Goal: Task Accomplishment & Management: Manage account settings

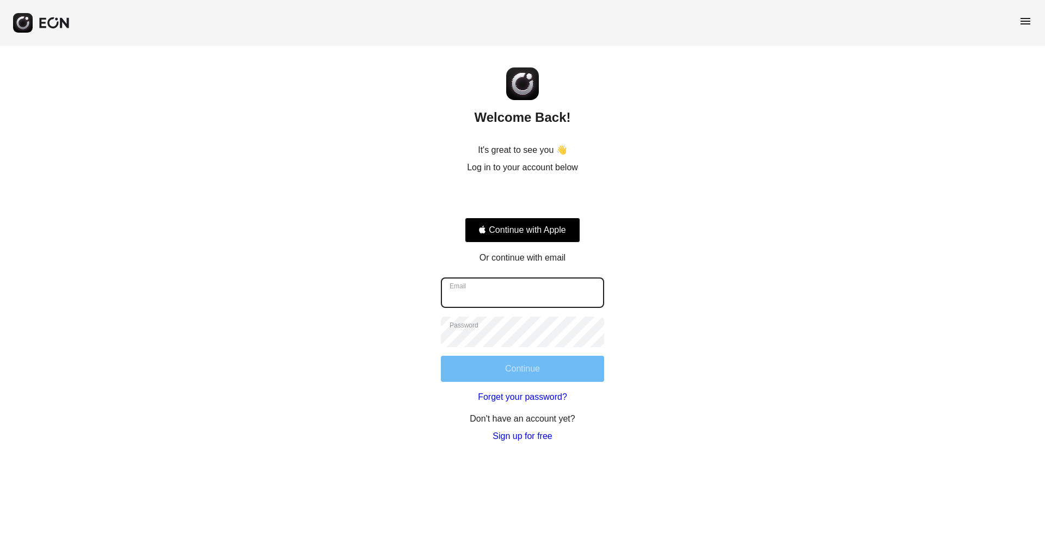
type input "**********"
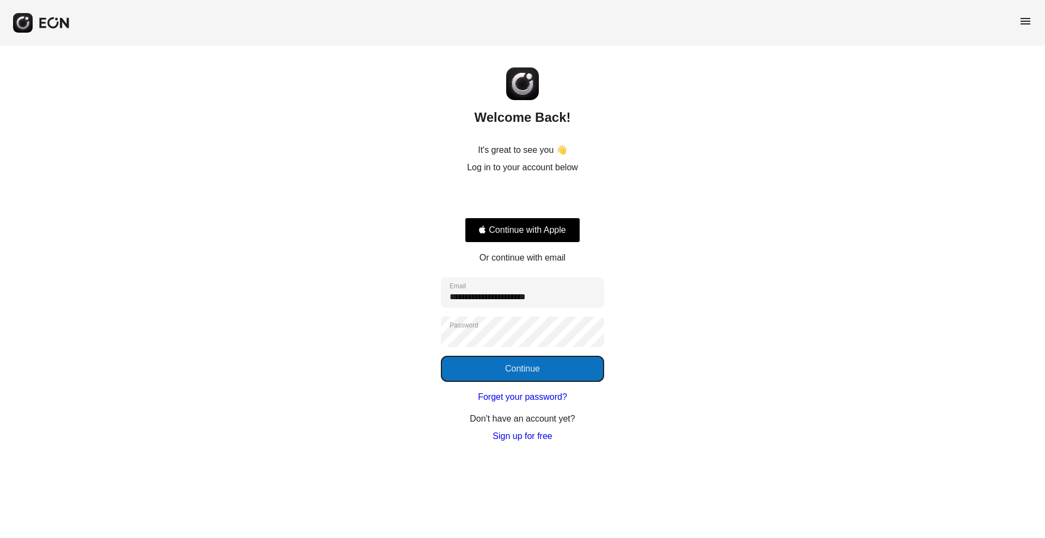
click at [546, 356] on button "Continue" at bounding box center [522, 369] width 163 height 26
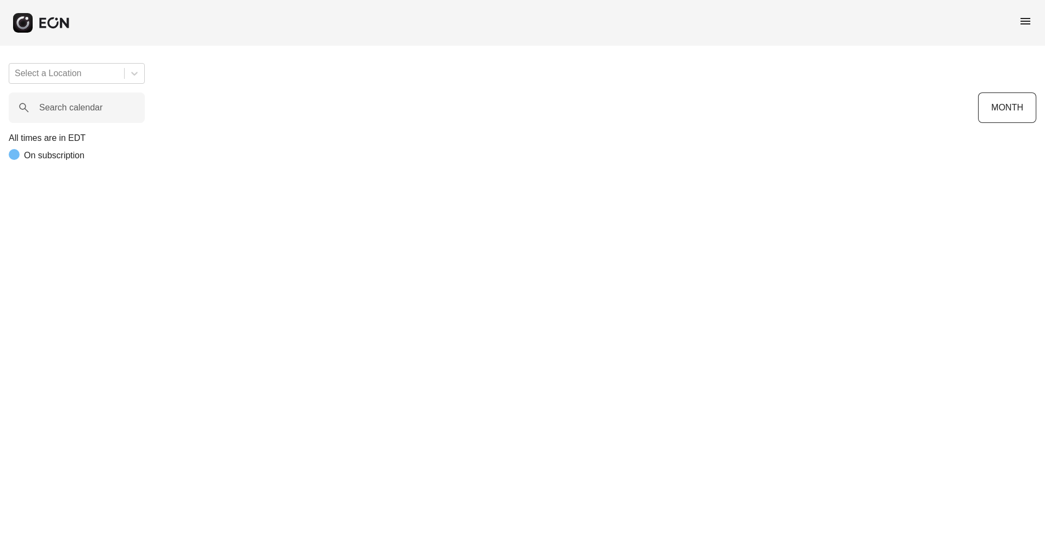
scroll to position [0, 220]
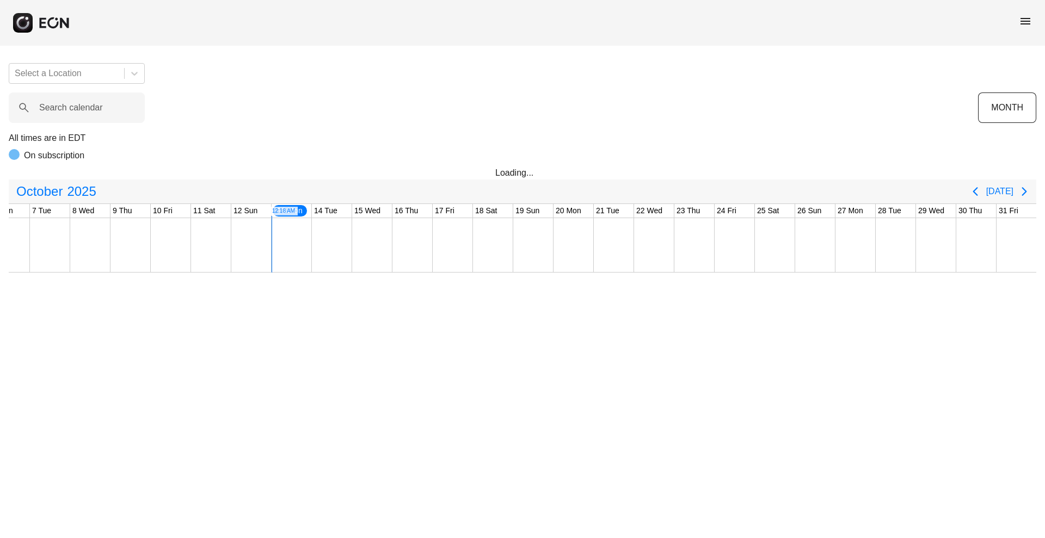
click at [1024, 24] on span "menu" at bounding box center [1024, 21] width 13 height 13
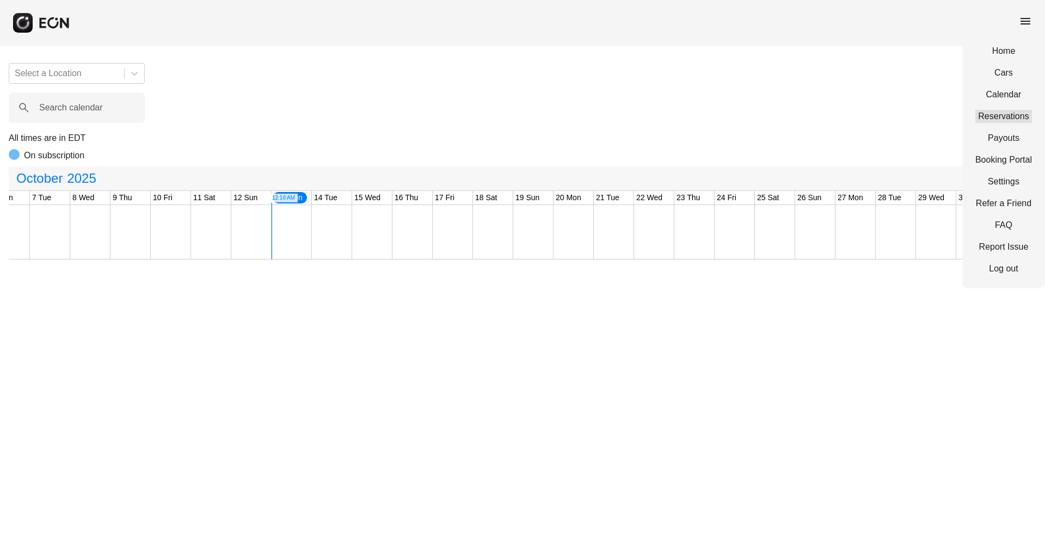
click at [993, 115] on link "Reservations" at bounding box center [1003, 116] width 57 height 13
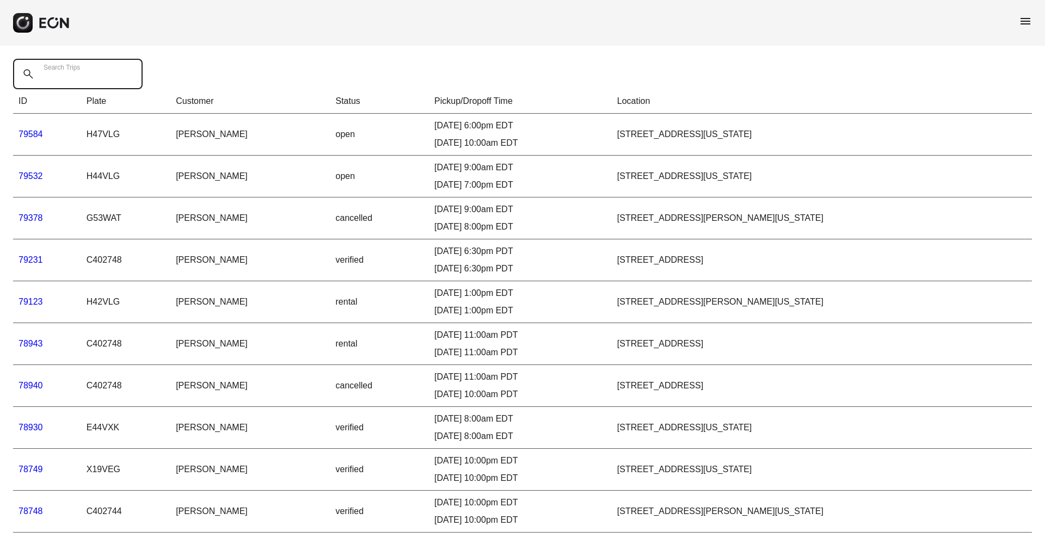
click at [119, 65] on Trips "Search Trips" at bounding box center [77, 74] width 129 height 30
paste Trips "*****"
type Trips "*****"
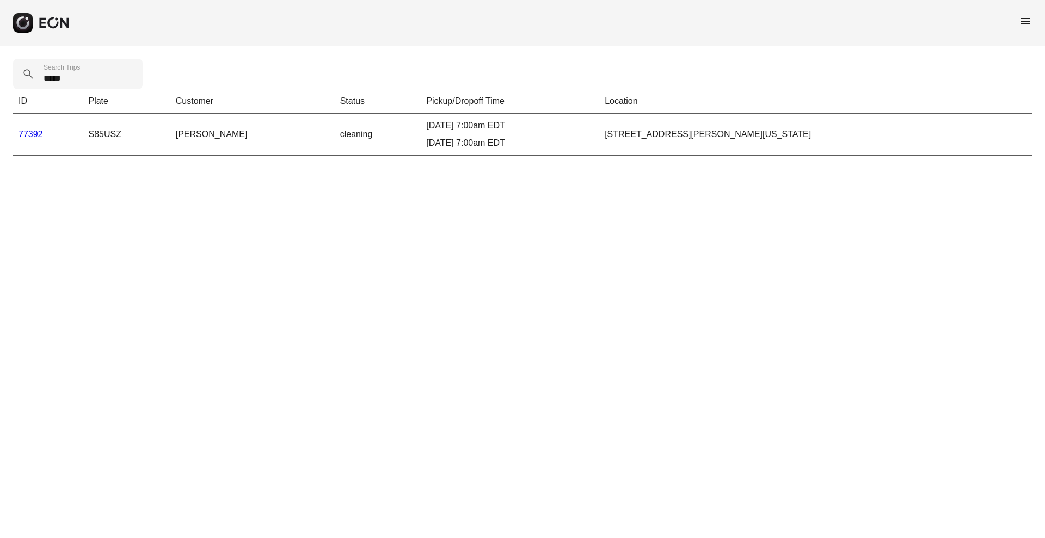
click at [20, 136] on link "77392" at bounding box center [30, 133] width 24 height 9
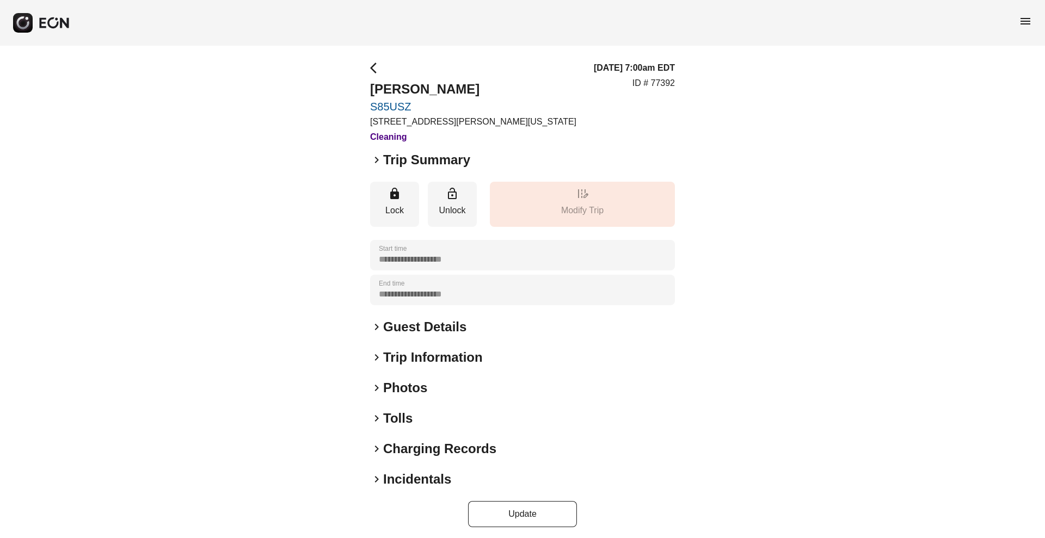
click at [392, 417] on h2 "Tolls" at bounding box center [397, 418] width 29 height 17
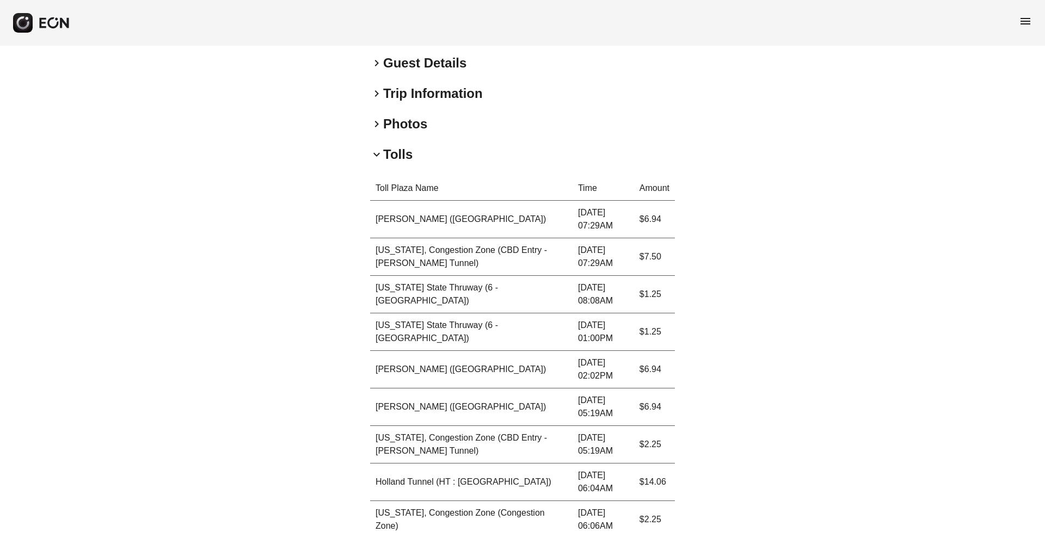
scroll to position [450, 0]
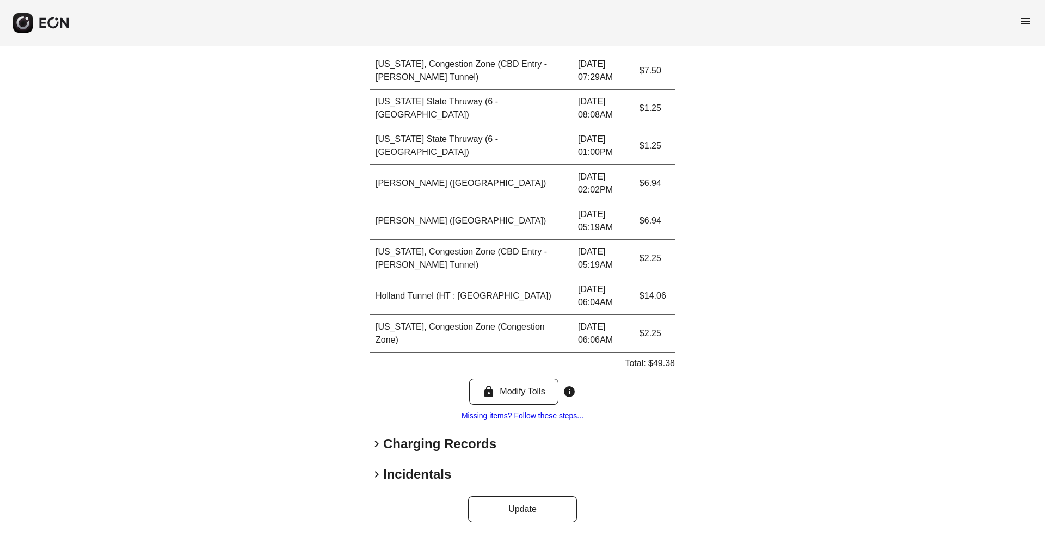
click at [396, 445] on h2 "Charging Records" at bounding box center [439, 443] width 113 height 17
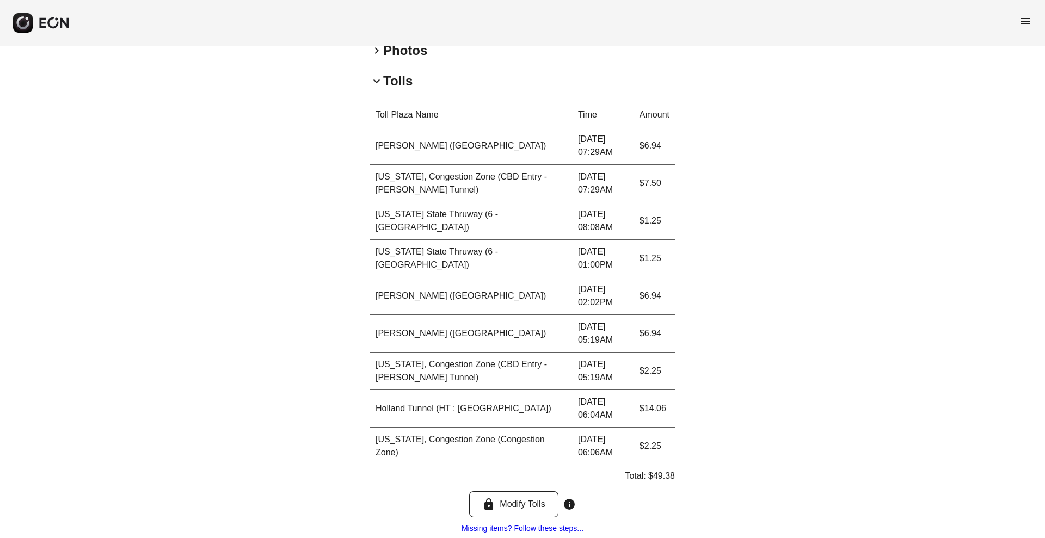
scroll to position [337, 0]
click at [660, 467] on div "Toll Plaza Name Time Amount Hugh L Carey (Brooklyn-Battery Tunnel) 10.10.25 | 0…" at bounding box center [522, 319] width 305 height 432
copy p "49.38"
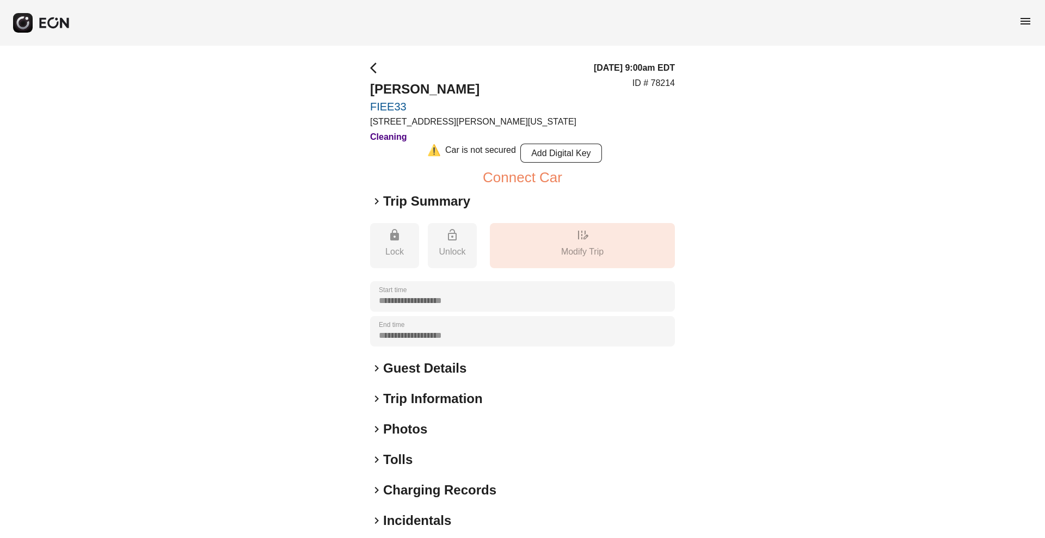
scroll to position [46, 0]
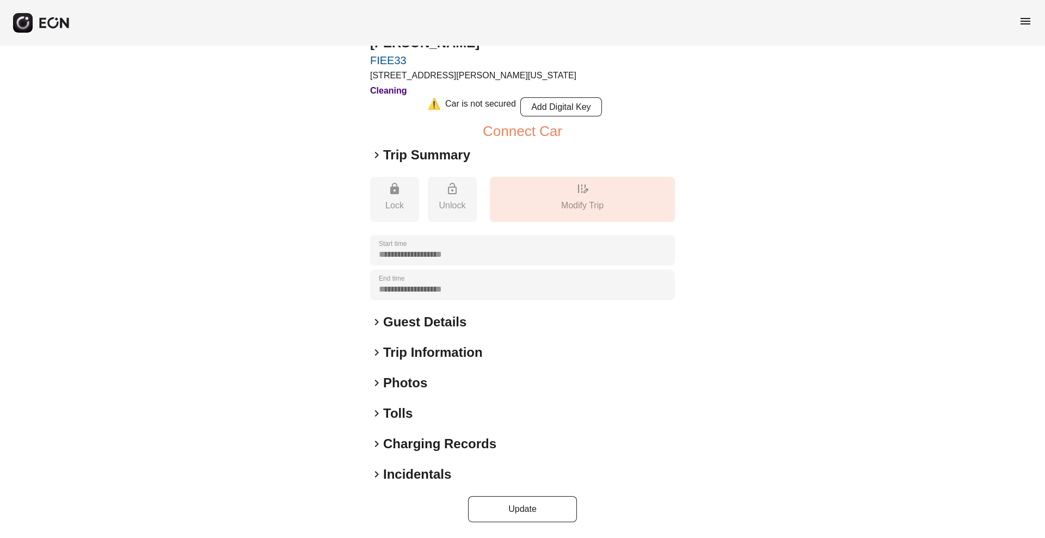
click at [397, 413] on h2 "Tolls" at bounding box center [397, 413] width 29 height 17
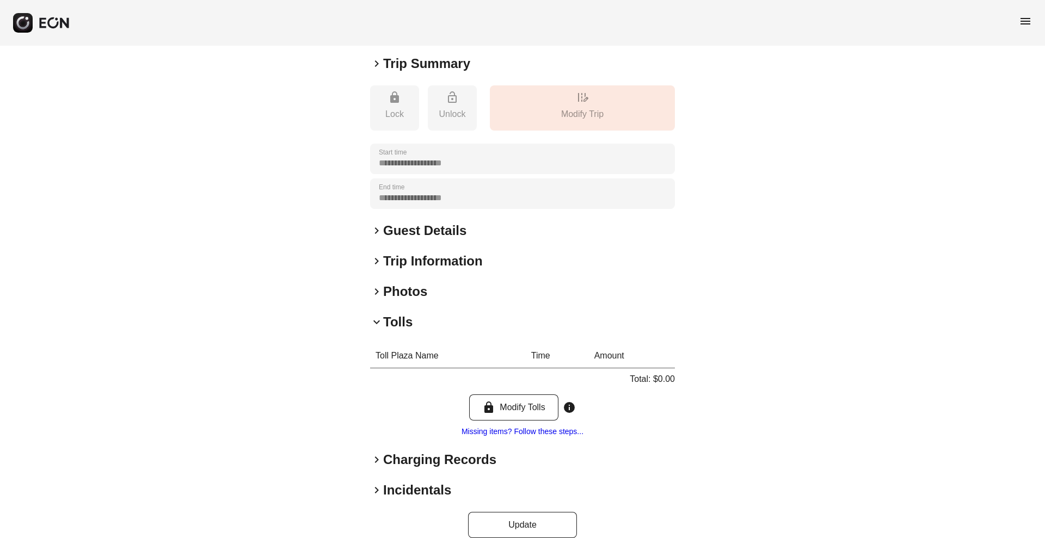
scroll to position [153, 0]
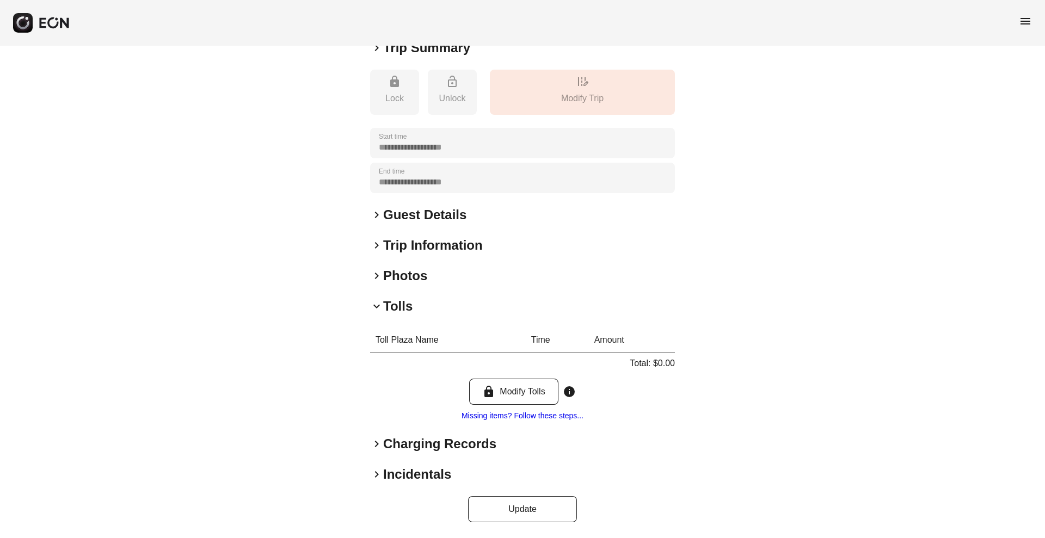
click at [401, 444] on h2 "Charging Records" at bounding box center [439, 443] width 113 height 17
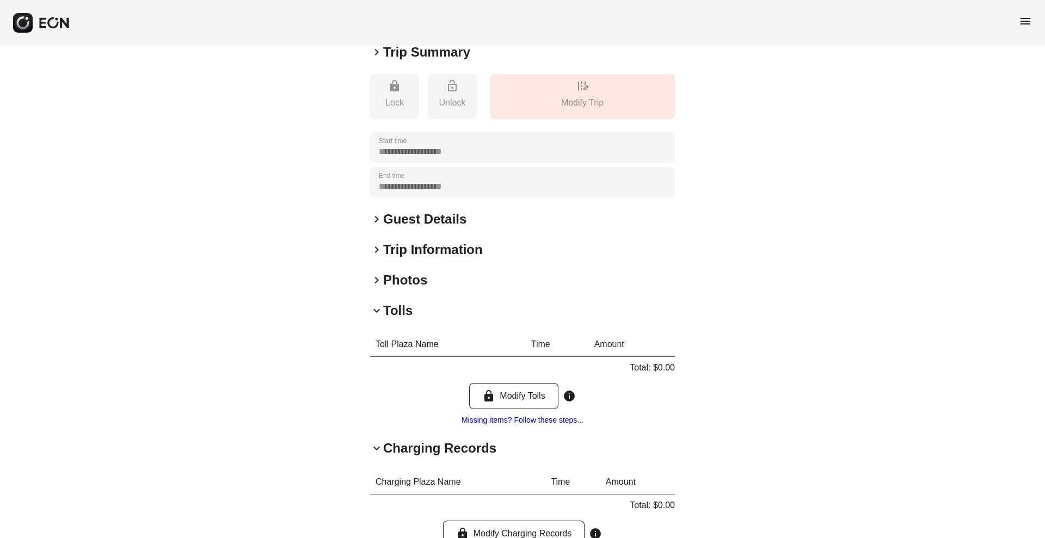
scroll to position [261, 0]
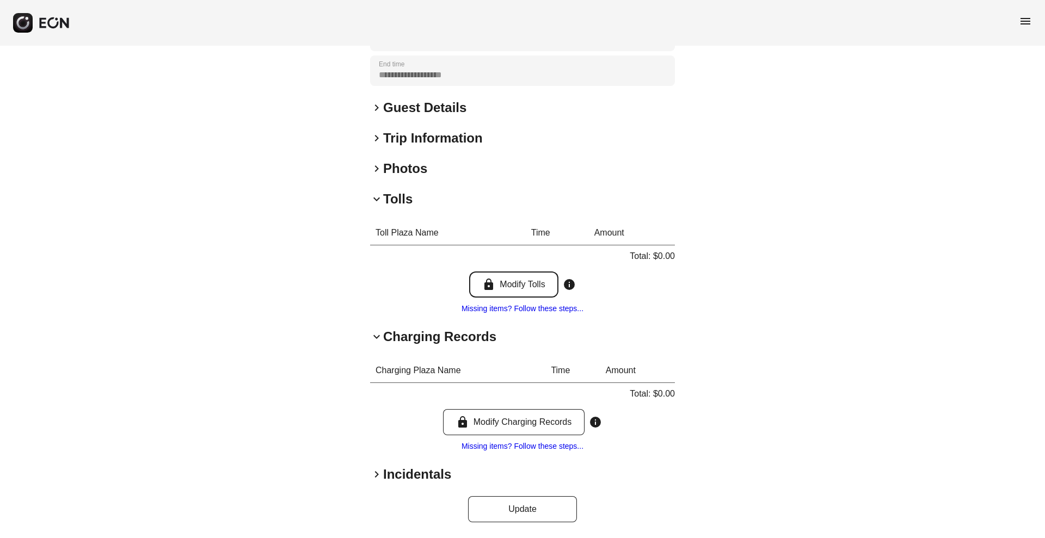
click at [495, 277] on button "lock Modify Tolls" at bounding box center [513, 284] width 89 height 26
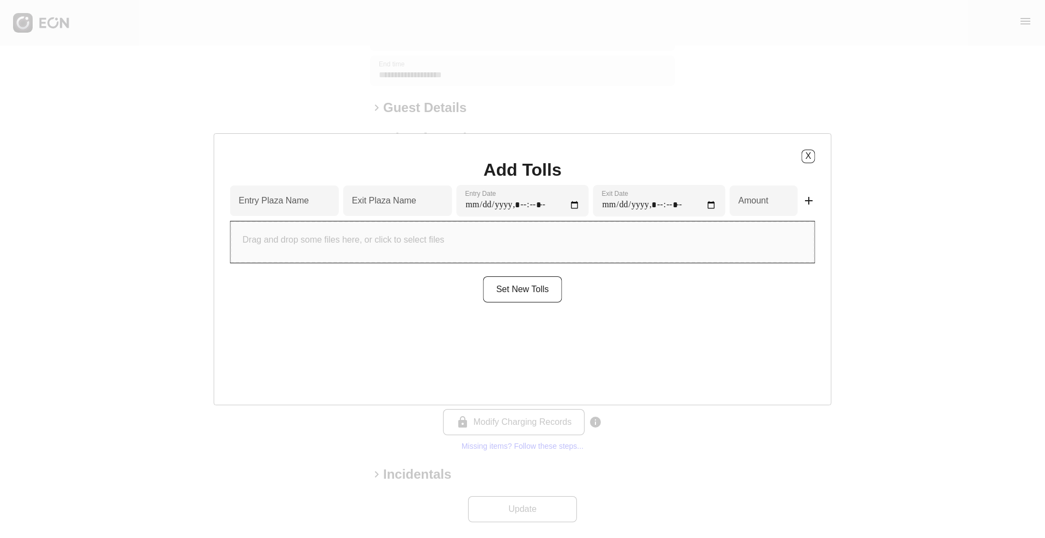
type input "*"
click at [434, 205] on Name "Exit Plaza Name" at bounding box center [397, 201] width 109 height 30
type Name "***"
click at [802, 202] on span "add" at bounding box center [808, 200] width 13 height 13
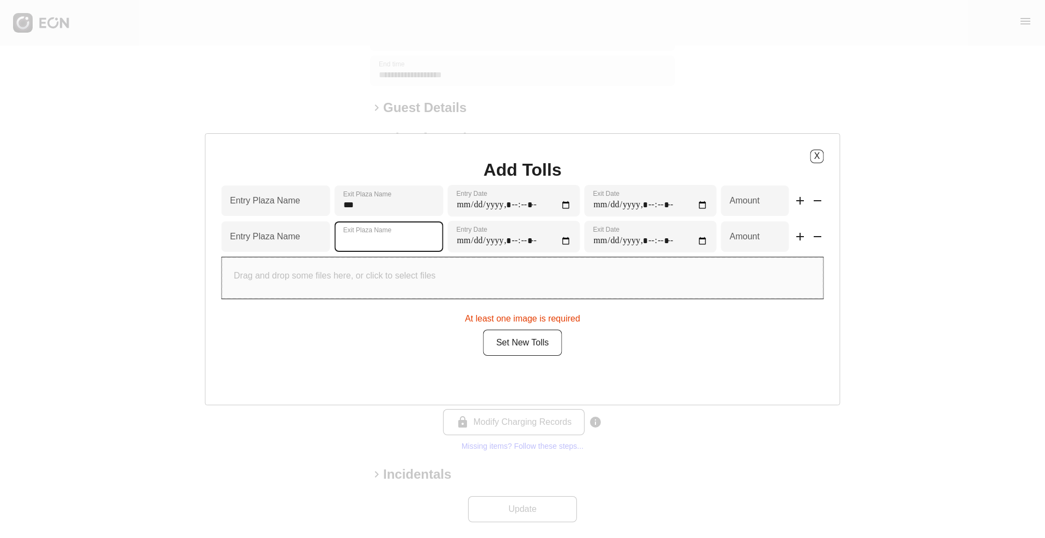
click at [438, 250] on Name "Exit Plaza Name" at bounding box center [389, 236] width 109 height 30
type Name "***"
click at [330, 203] on Name "Entry Plaza Name" at bounding box center [275, 201] width 109 height 30
type Name "***"
click at [330, 248] on Name "Entry Plaza Name" at bounding box center [275, 236] width 109 height 30
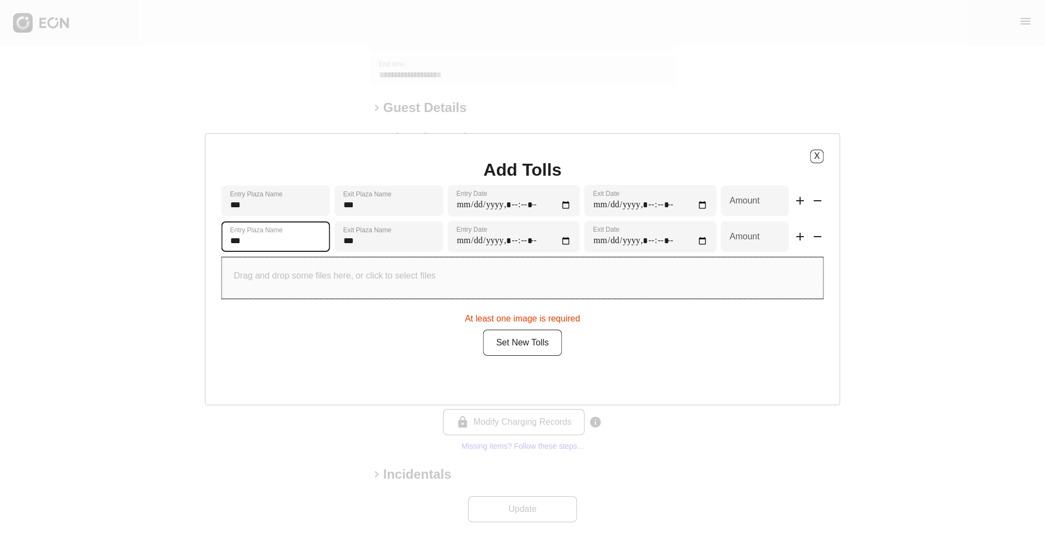
type Name "***"
click at [564, 202] on Date "Entry Date" at bounding box center [514, 201] width 132 height 32
type Date "**********"
click at [685, 205] on Date "Exit Date" at bounding box center [650, 201] width 132 height 32
type Date "**********"
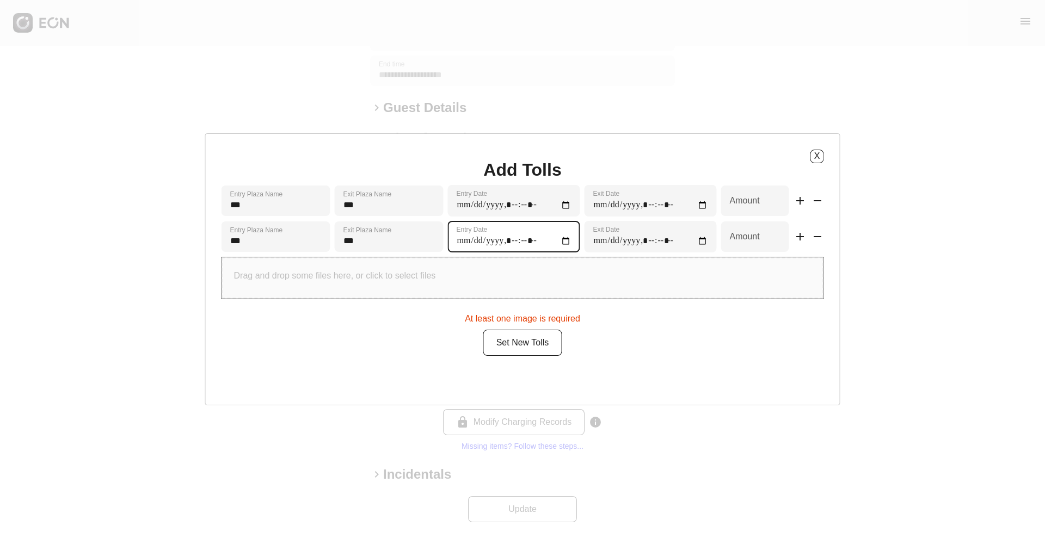
click at [569, 250] on Date "Entry Date" at bounding box center [514, 237] width 132 height 32
type Date "**********"
click at [688, 250] on Date "Exit Date" at bounding box center [650, 237] width 132 height 32
type Date "**********"
click at [732, 205] on input "*" at bounding box center [755, 201] width 68 height 30
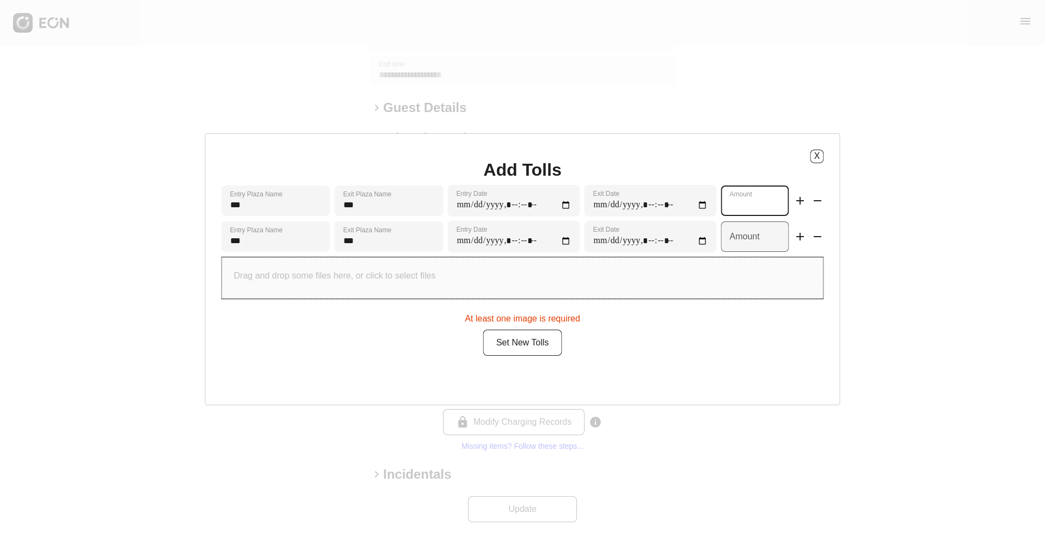
type input "****"
click at [735, 250] on input "*" at bounding box center [755, 236] width 68 height 30
type input "****"
click at [435, 299] on div "Drag and drop some files here, or click to select files" at bounding box center [522, 277] width 601 height 41
type input "**********"
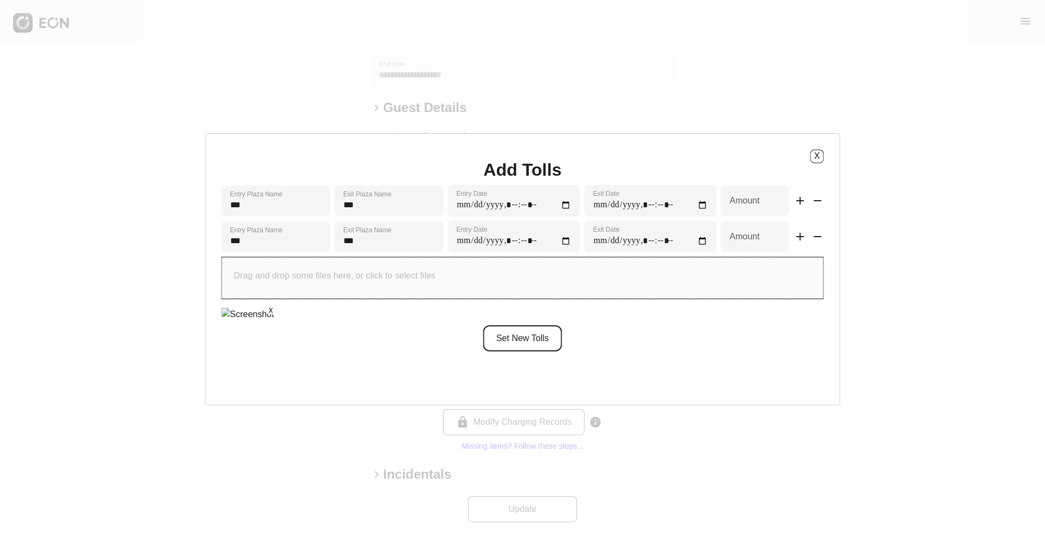
click at [527, 351] on button "Set New Tolls" at bounding box center [522, 338] width 79 height 26
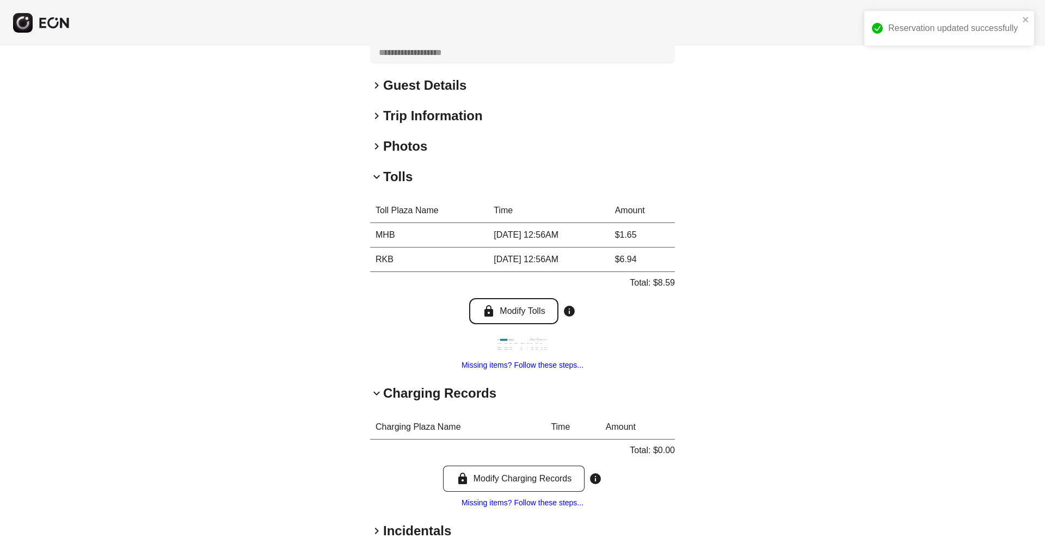
scroll to position [238, 0]
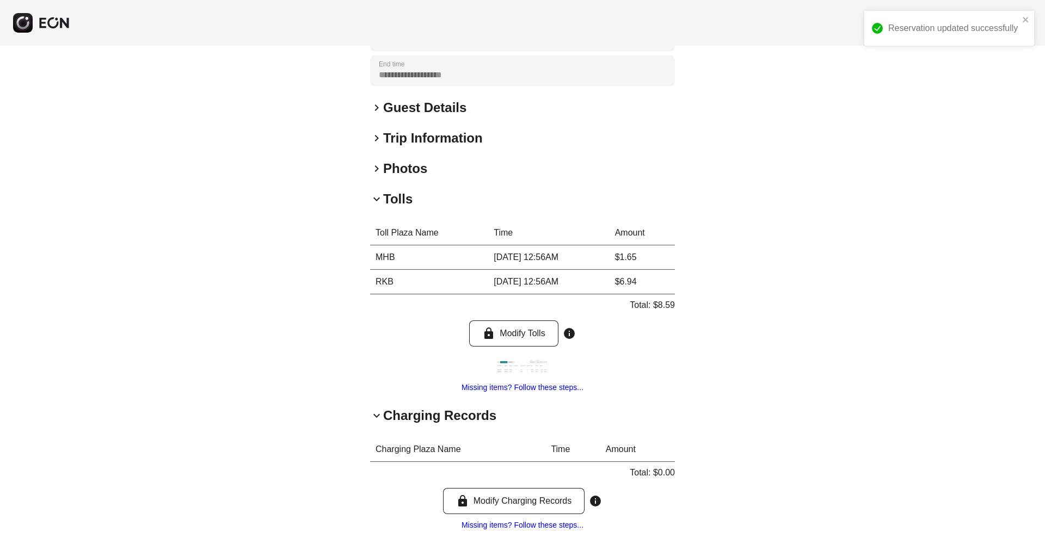
click at [664, 305] on p "Total: $8.59" at bounding box center [651, 305] width 45 height 13
copy p "8.59"
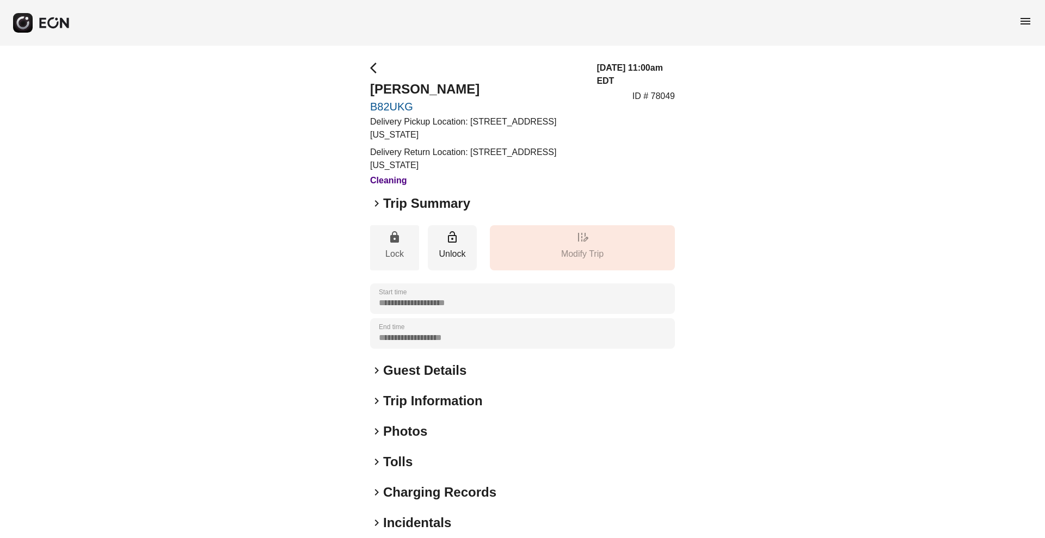
scroll to position [48, 0]
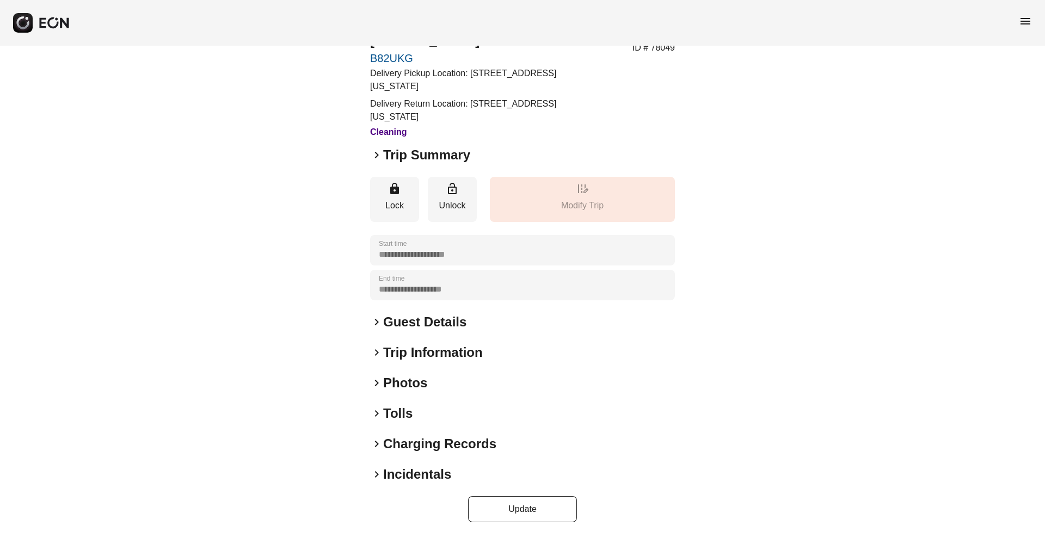
click at [393, 412] on h2 "Tolls" at bounding box center [397, 413] width 29 height 17
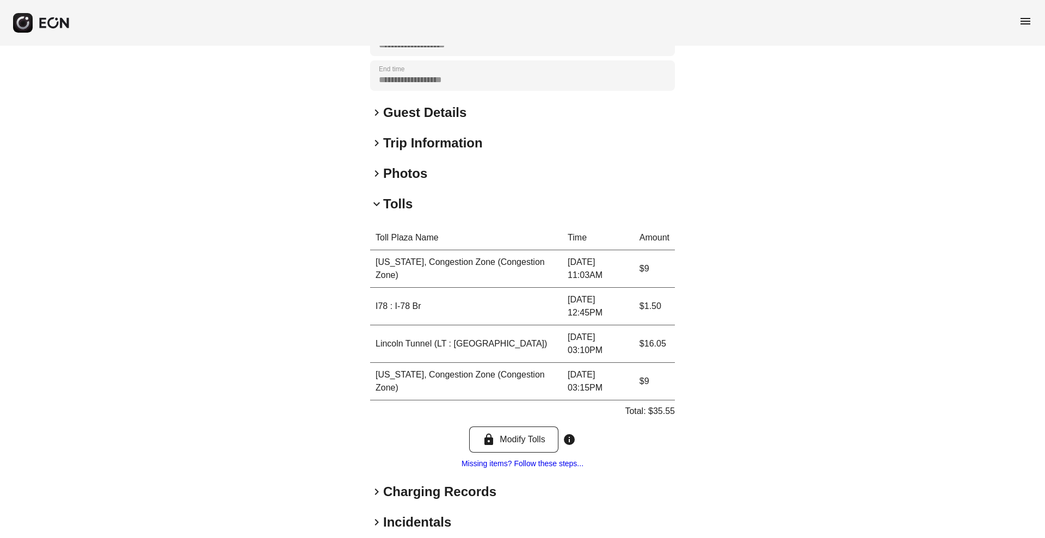
scroll to position [306, 0]
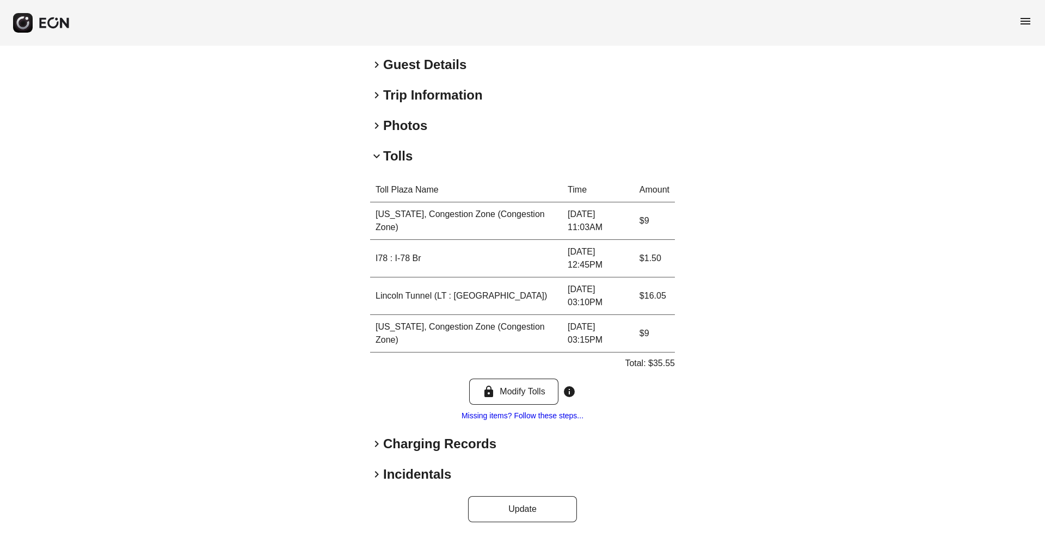
click at [409, 447] on h2 "Charging Records" at bounding box center [439, 443] width 113 height 17
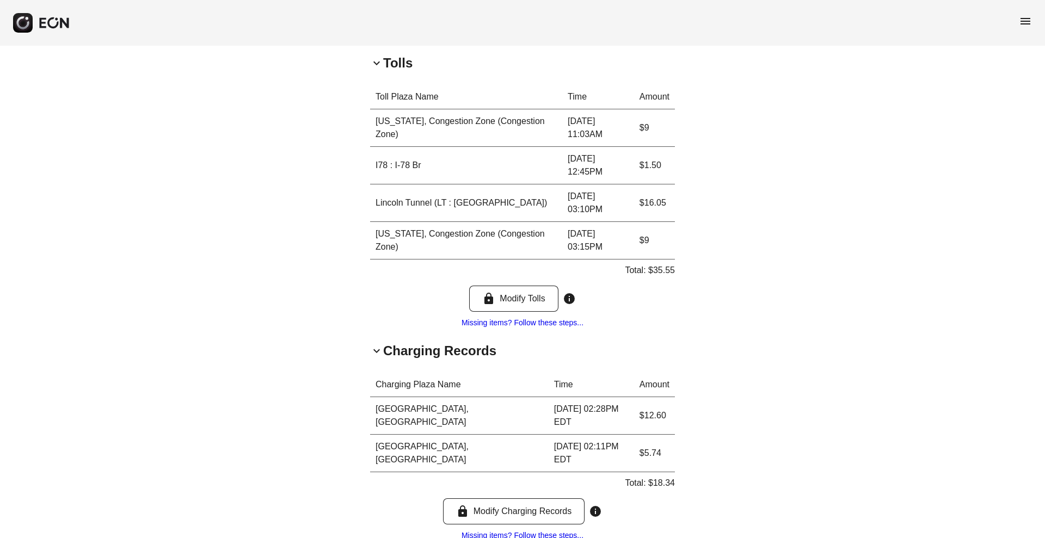
scroll to position [412, 0]
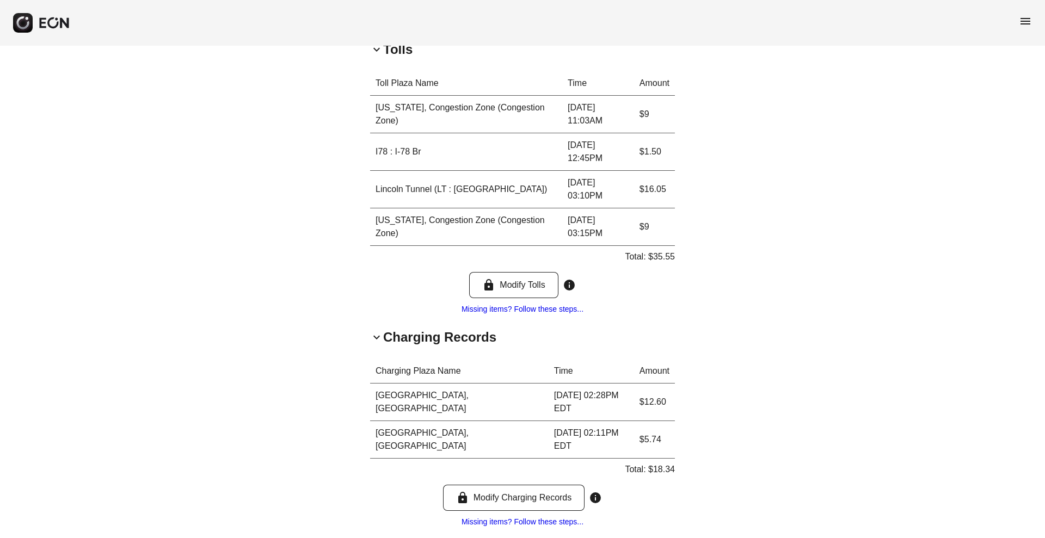
click at [668, 463] on p "Total: $18.34" at bounding box center [650, 469] width 50 height 13
copy p "18.34"
click at [668, 463] on p "Total: $18.34" at bounding box center [650, 469] width 50 height 13
drag, startPoint x: 536, startPoint y: 321, endPoint x: 538, endPoint y: 215, distance: 105.6
click at [538, 215] on div "**********" at bounding box center [522, 123] width 305 height 949
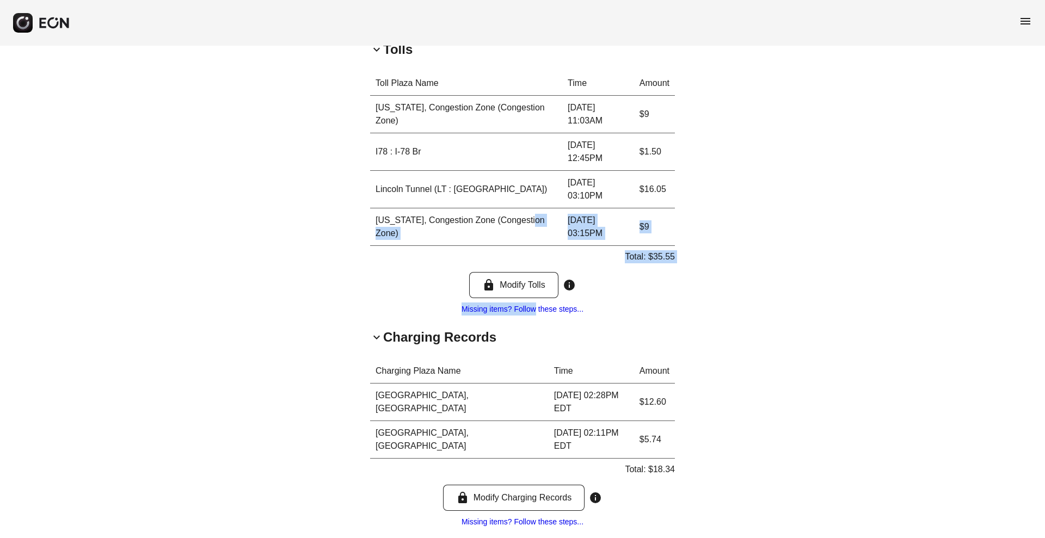
scroll to position [407, 0]
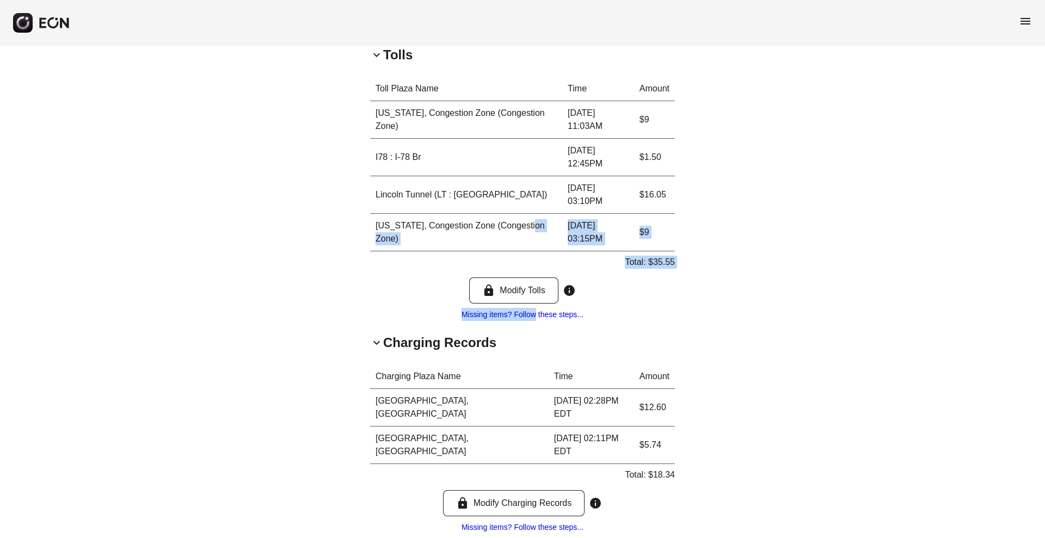
click at [726, 163] on div "**********" at bounding box center [522, 129] width 1045 height 980
click at [660, 266] on p "Total: $35.55" at bounding box center [650, 262] width 50 height 13
copy p "35.55"
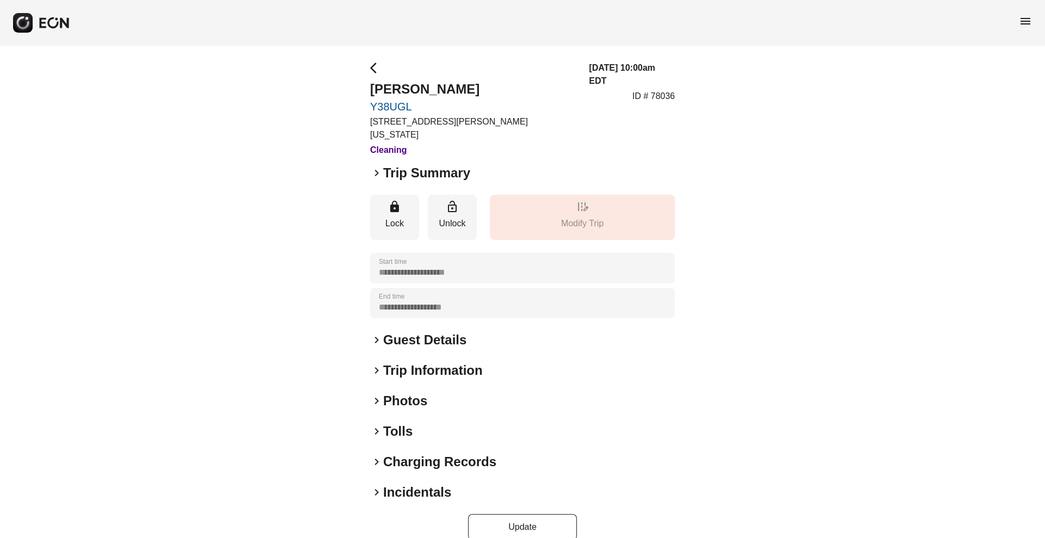
scroll to position [5, 0]
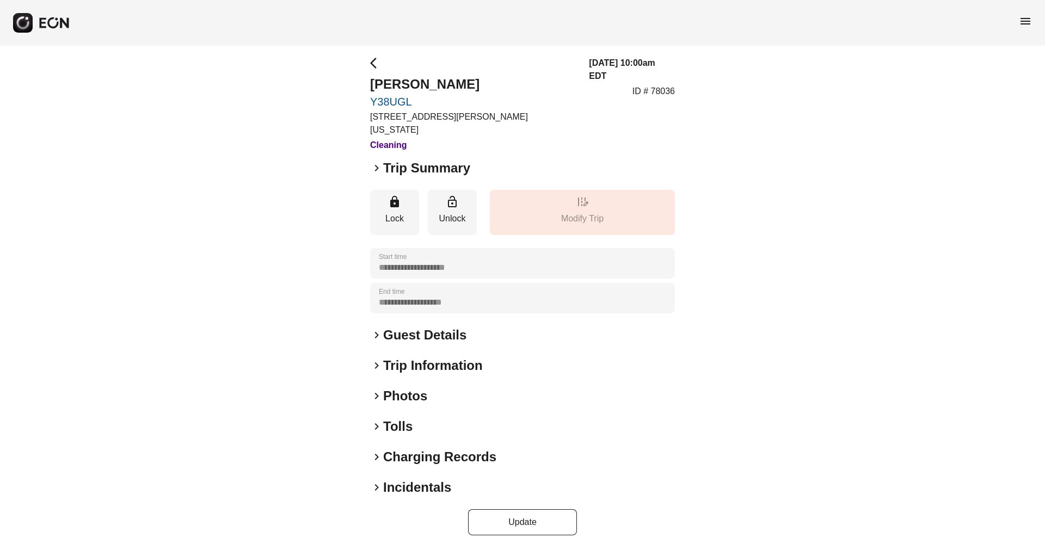
click at [396, 418] on h2 "Tolls" at bounding box center [397, 426] width 29 height 17
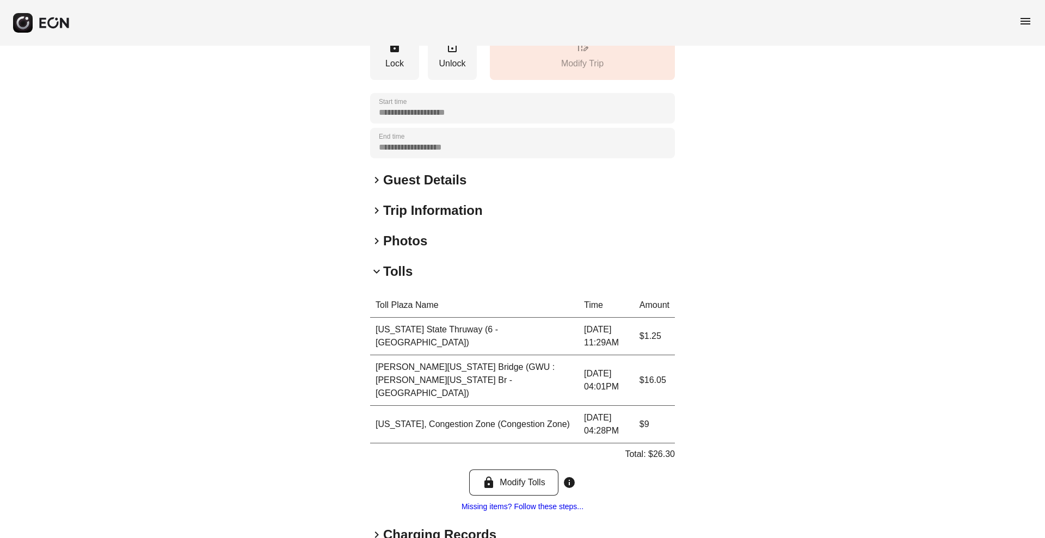
scroll to position [225, 0]
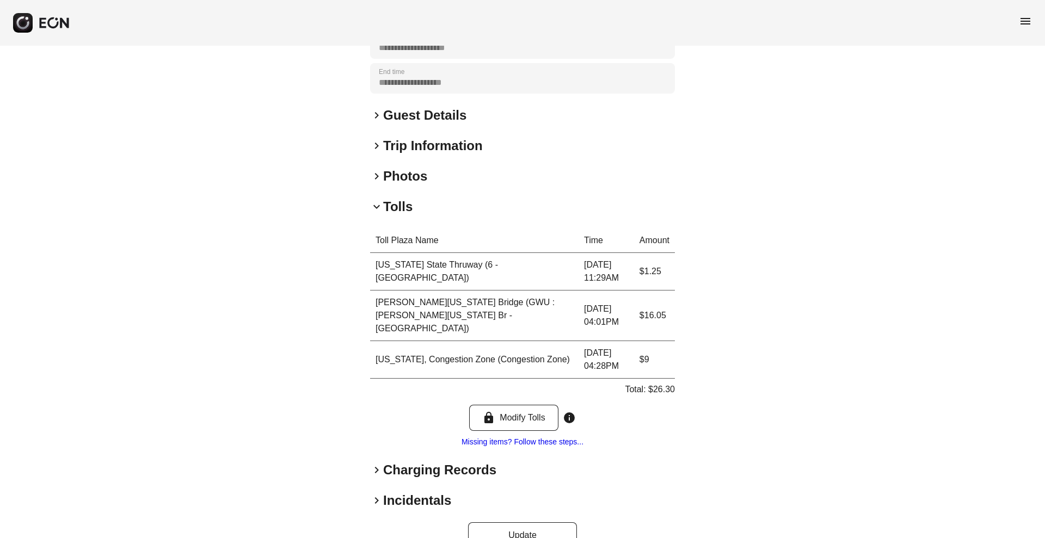
click at [416, 461] on h2 "Charging Records" at bounding box center [439, 469] width 113 height 17
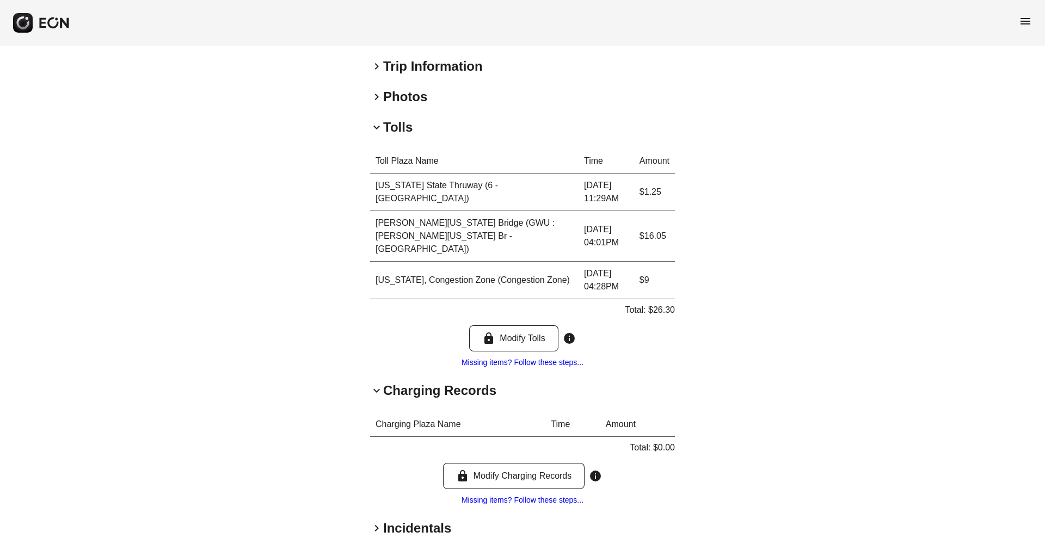
scroll to position [314, 0]
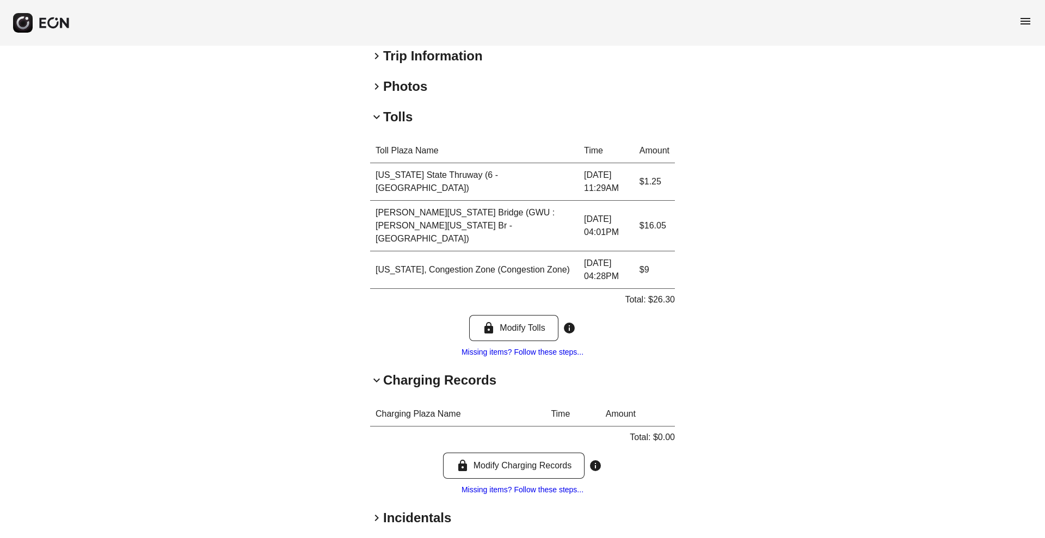
click at [659, 402] on th "Amount" at bounding box center [637, 414] width 75 height 24
click at [660, 293] on p "Total: $26.30" at bounding box center [650, 299] width 50 height 13
copy p "26.30"
click at [660, 293] on p "Total: $26.30" at bounding box center [650, 299] width 50 height 13
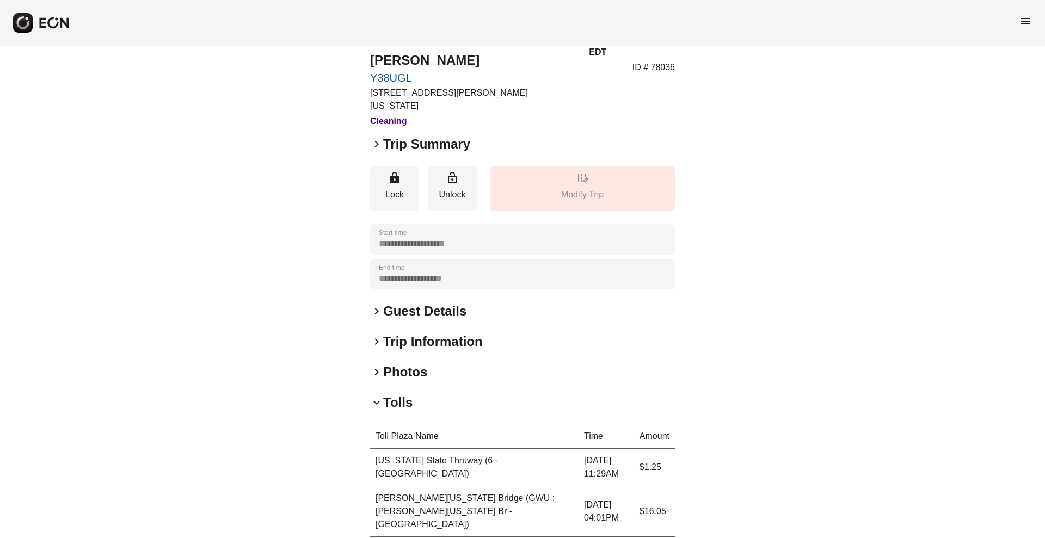
scroll to position [26, 0]
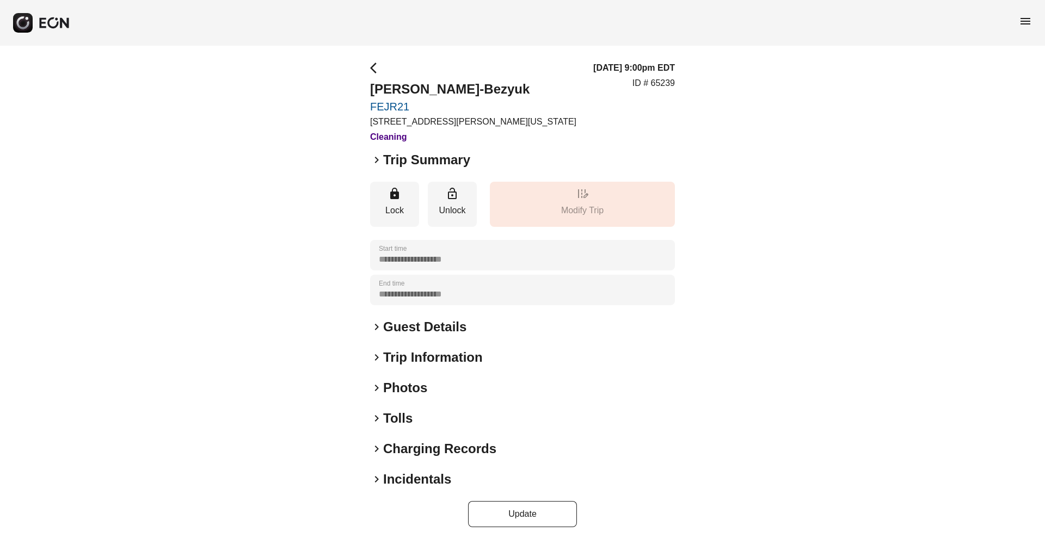
click at [394, 412] on h2 "Tolls" at bounding box center [397, 418] width 29 height 17
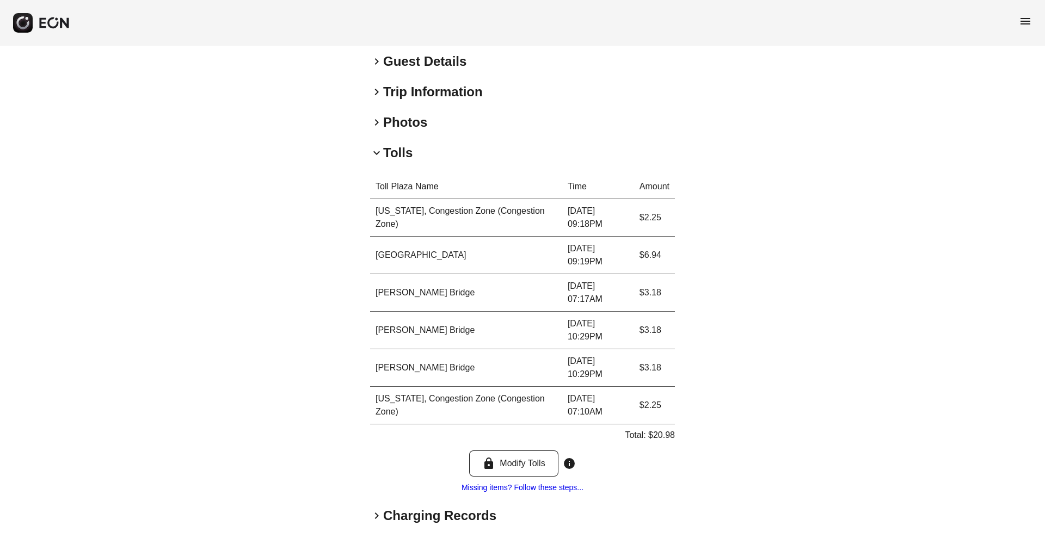
scroll to position [337, 0]
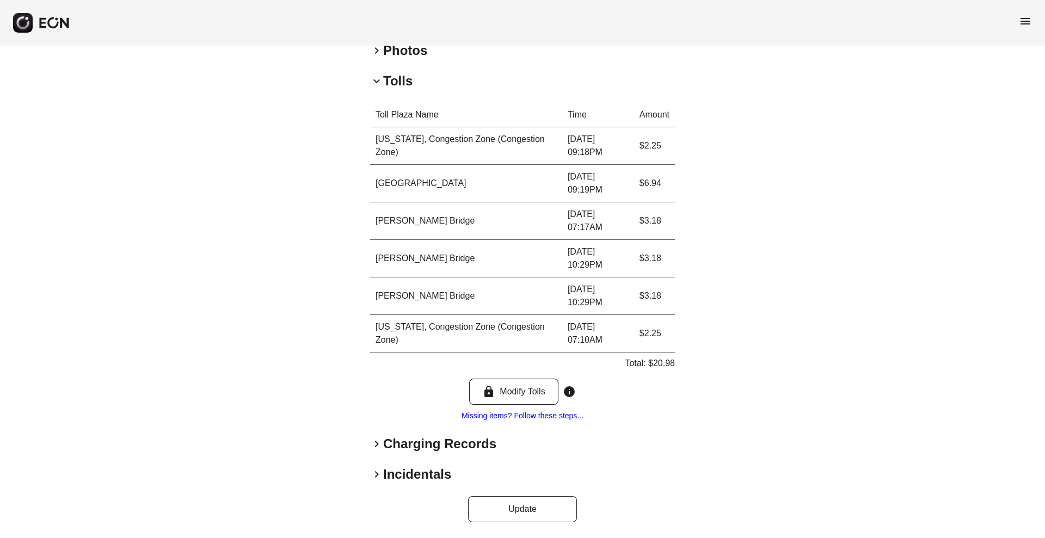
click at [392, 447] on h2 "Charging Records" at bounding box center [439, 443] width 113 height 17
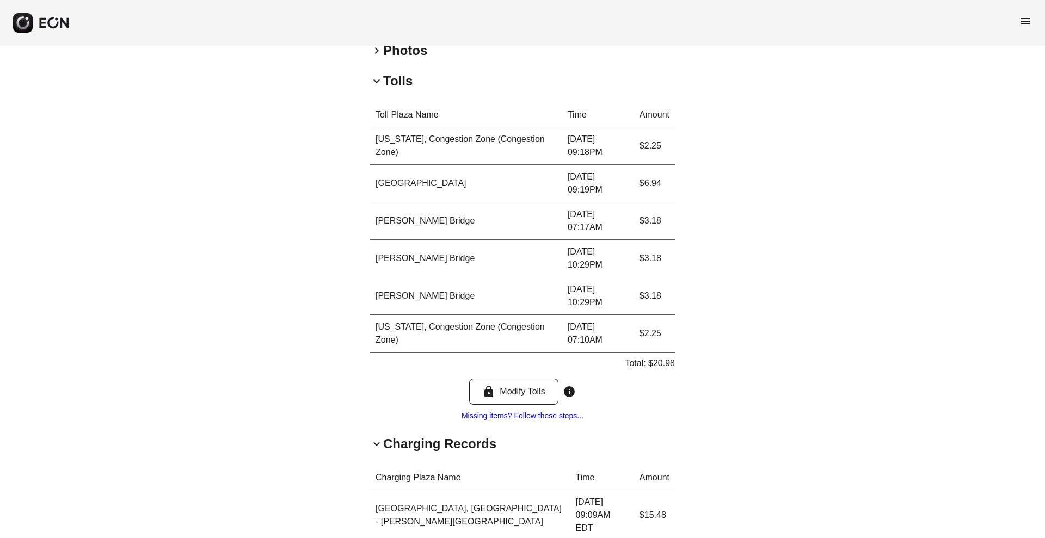
scroll to position [518, 0]
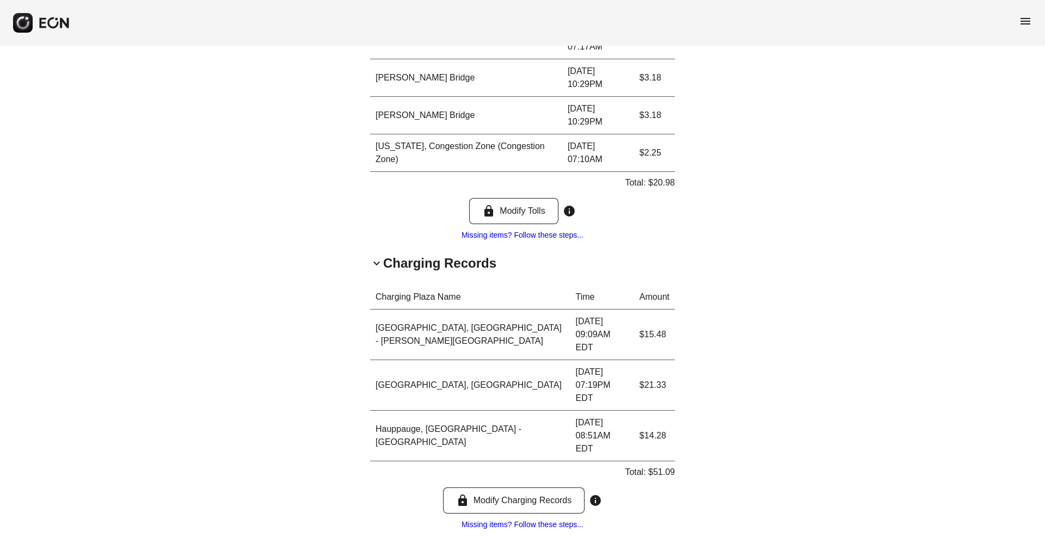
click at [392, 447] on div "Charging Plaza Name Time Amount [GEOGRAPHIC_DATA], [GEOGRAPHIC_DATA] - [PERSON_…" at bounding box center [522, 408] width 305 height 246
click at [662, 466] on p "Total: $51.09" at bounding box center [650, 472] width 50 height 13
copy p "51.09"
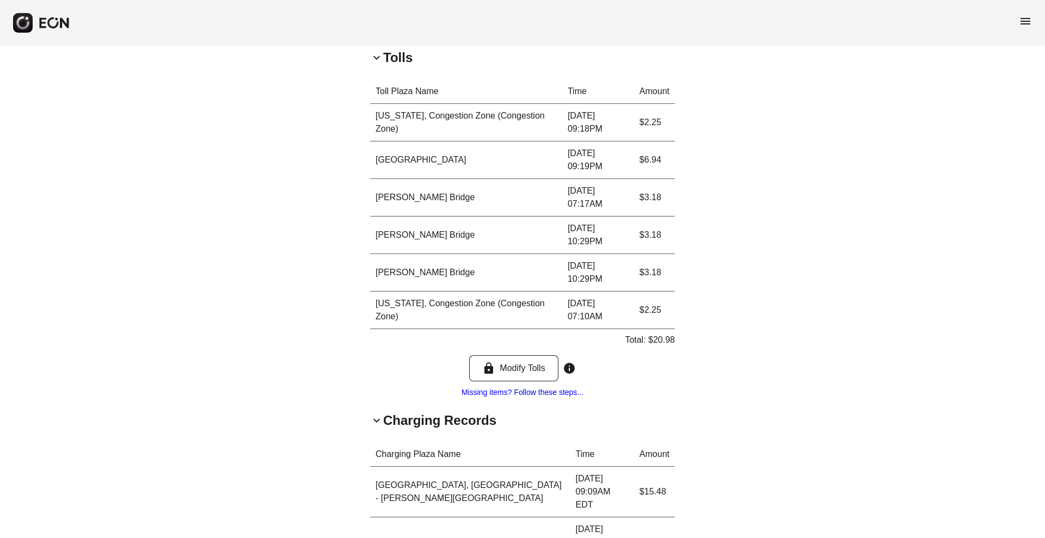
scroll to position [358, 0]
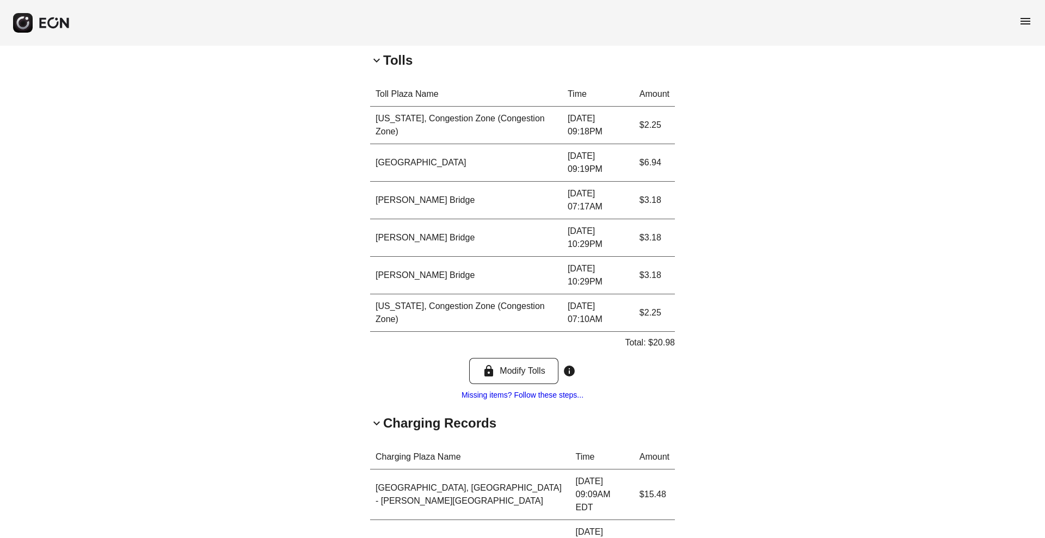
click at [662, 372] on div "Toll Plaza Name Time Amount [US_STATE], Congestion Zone (Congestion Zone) [DATE…" at bounding box center [522, 241] width 305 height 319
click at [660, 341] on p "Total: $20.98" at bounding box center [650, 342] width 50 height 13
copy p "20.98"
click at [660, 341] on p "Total: $20.98" at bounding box center [650, 342] width 50 height 13
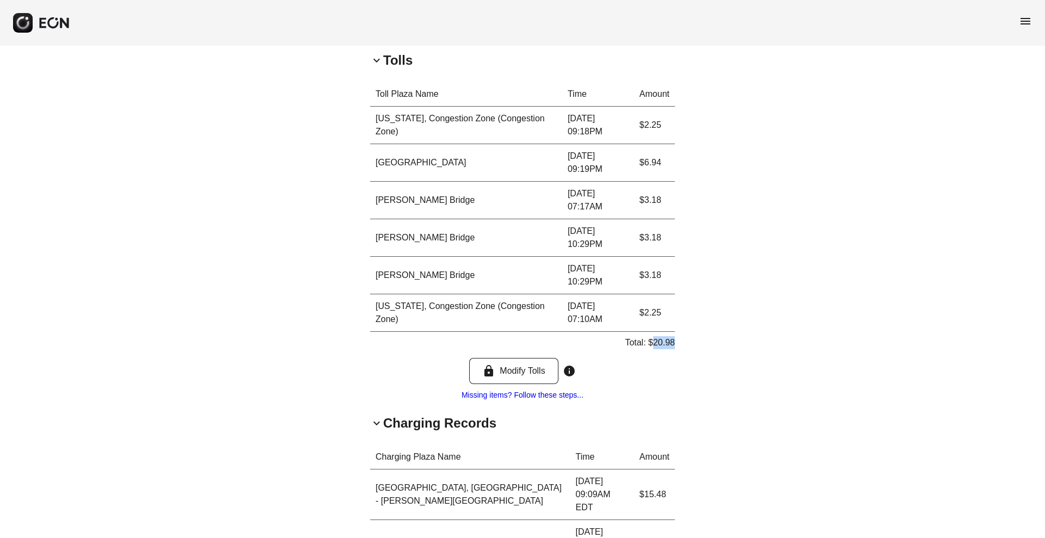
click at [660, 341] on p "Total: $20.98" at bounding box center [650, 342] width 50 height 13
